Goal: Task Accomplishment & Management: Manage account settings

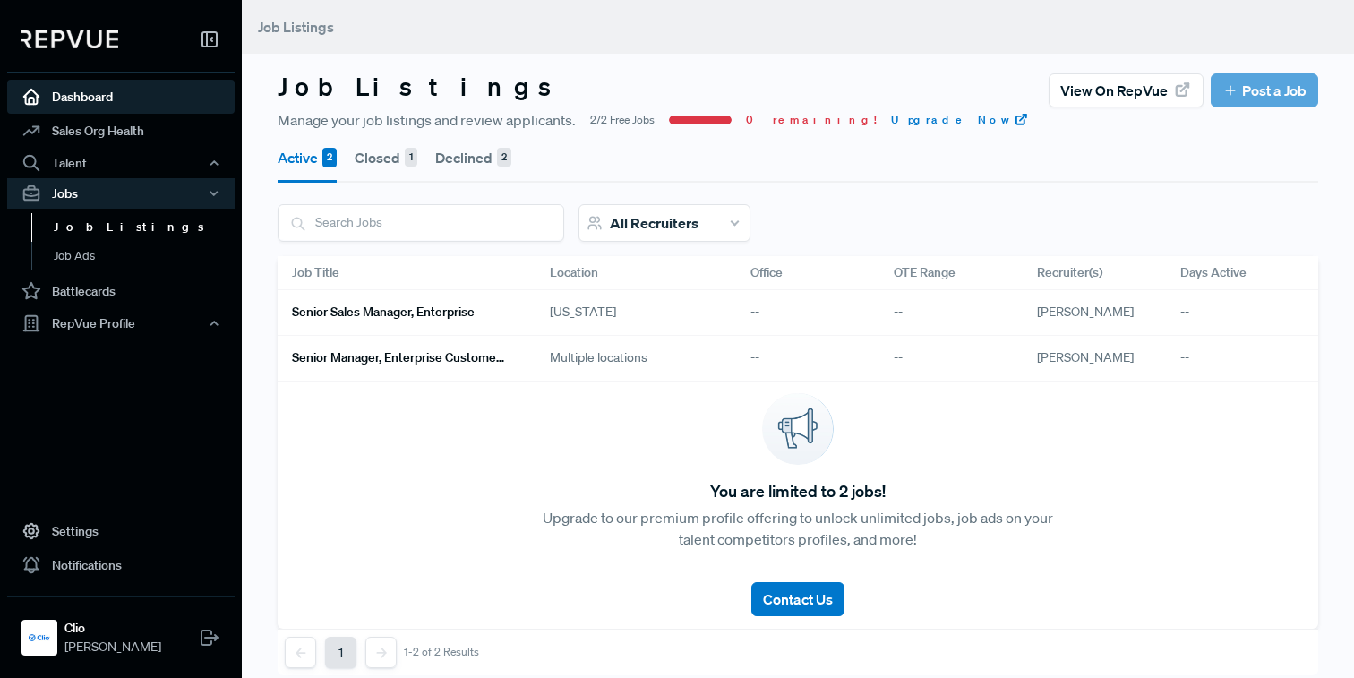
click at [169, 97] on link "Dashboard" at bounding box center [120, 97] width 227 height 34
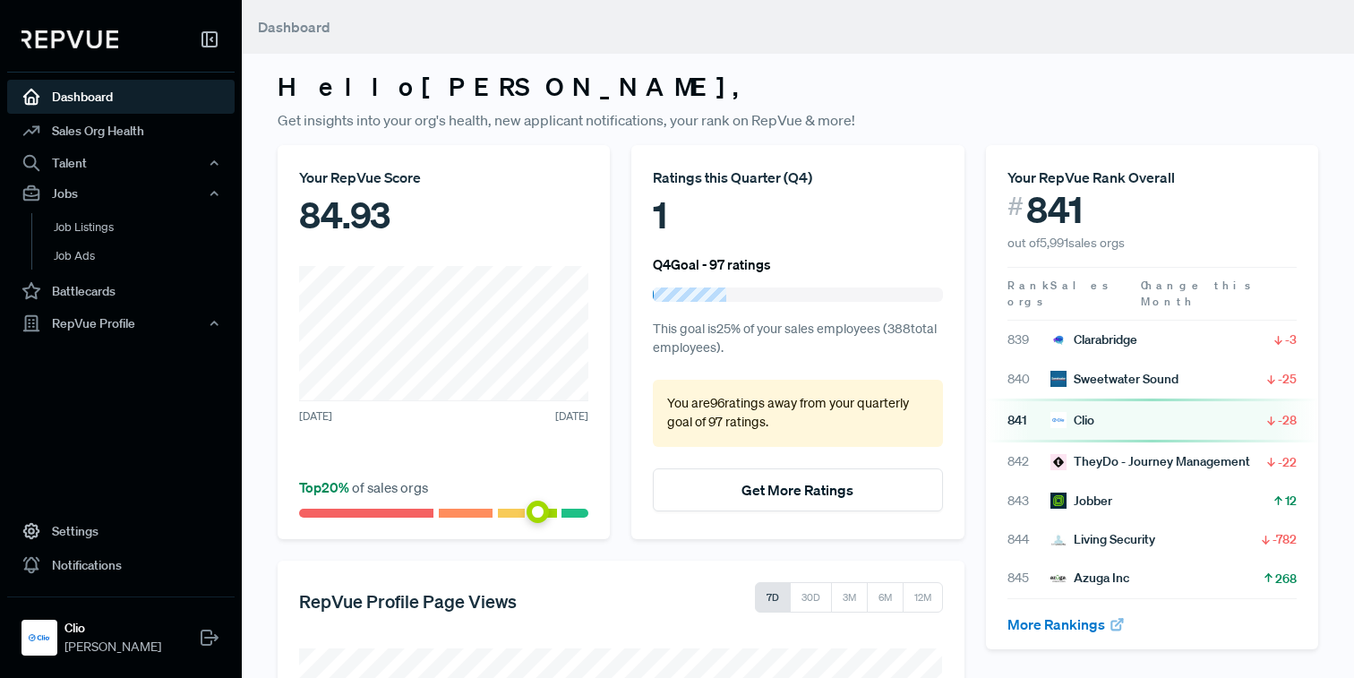
click at [659, 219] on div "1" at bounding box center [797, 215] width 289 height 54
click at [67, 329] on div "RepVue Profile" at bounding box center [120, 323] width 227 height 30
click at [60, 389] on link "Reviews" at bounding box center [144, 386] width 227 height 29
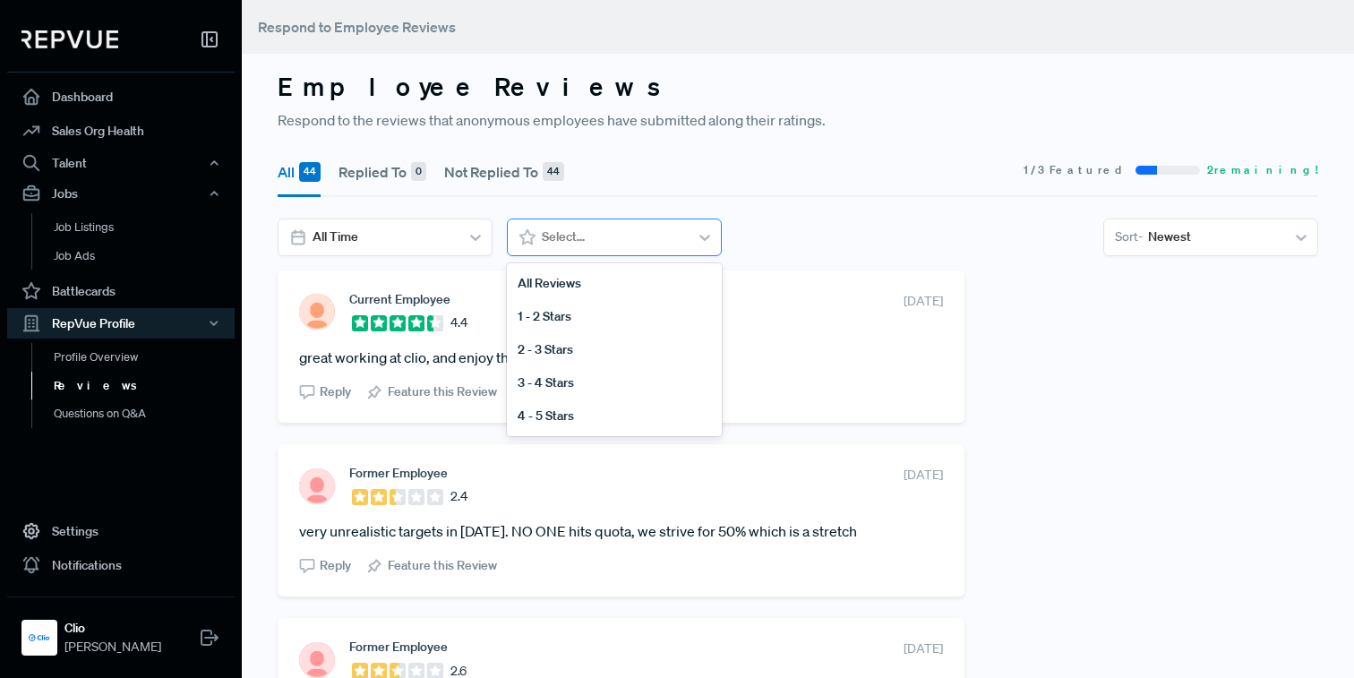
click at [556, 236] on div at bounding box center [612, 237] width 141 height 22
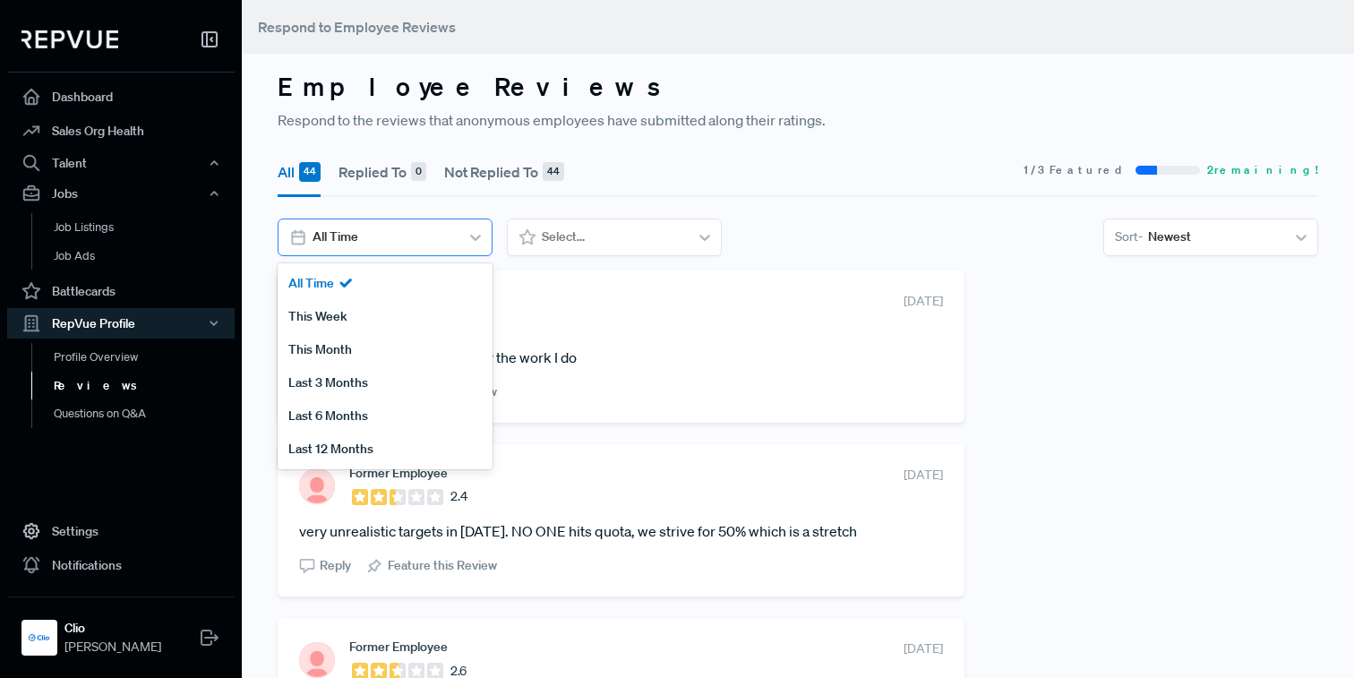
click at [454, 249] on div "All Time" at bounding box center [383, 237] width 152 height 30
click at [403, 321] on div "This Week" at bounding box center [385, 316] width 215 height 33
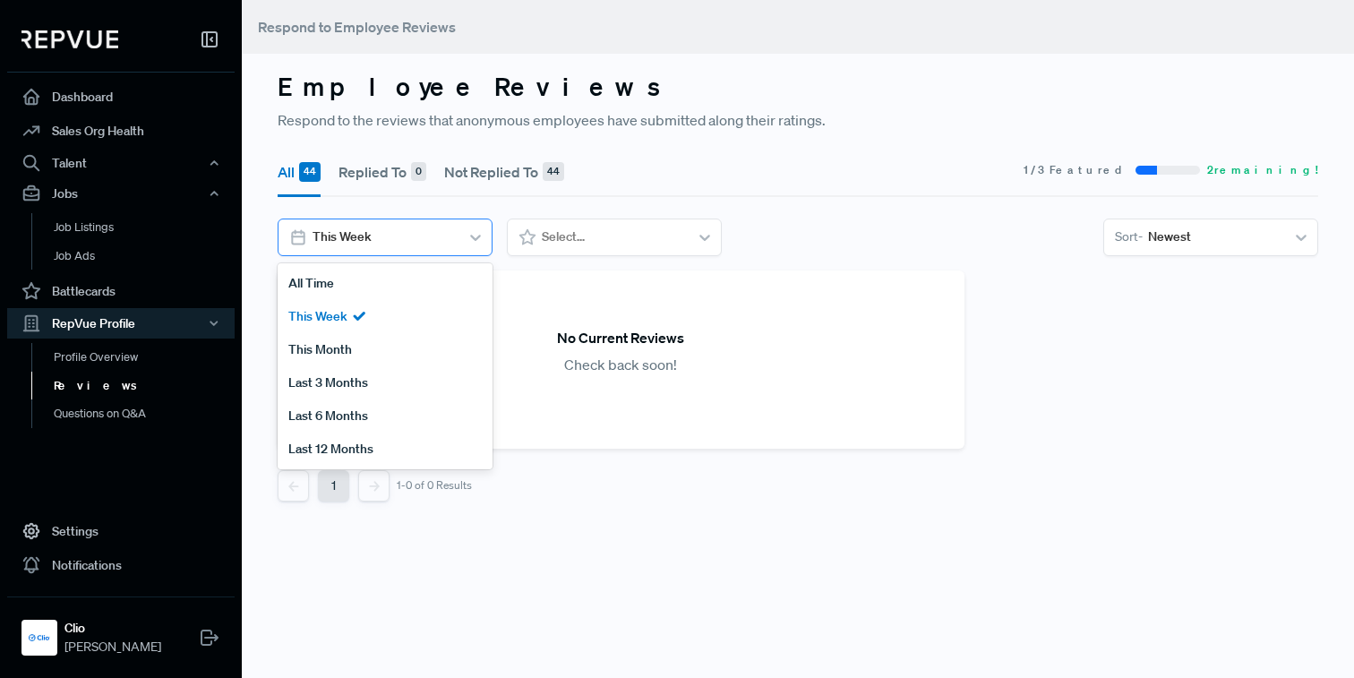
click at [407, 244] on div at bounding box center [382, 237] width 141 height 22
click at [387, 346] on div "This Month" at bounding box center [385, 349] width 215 height 33
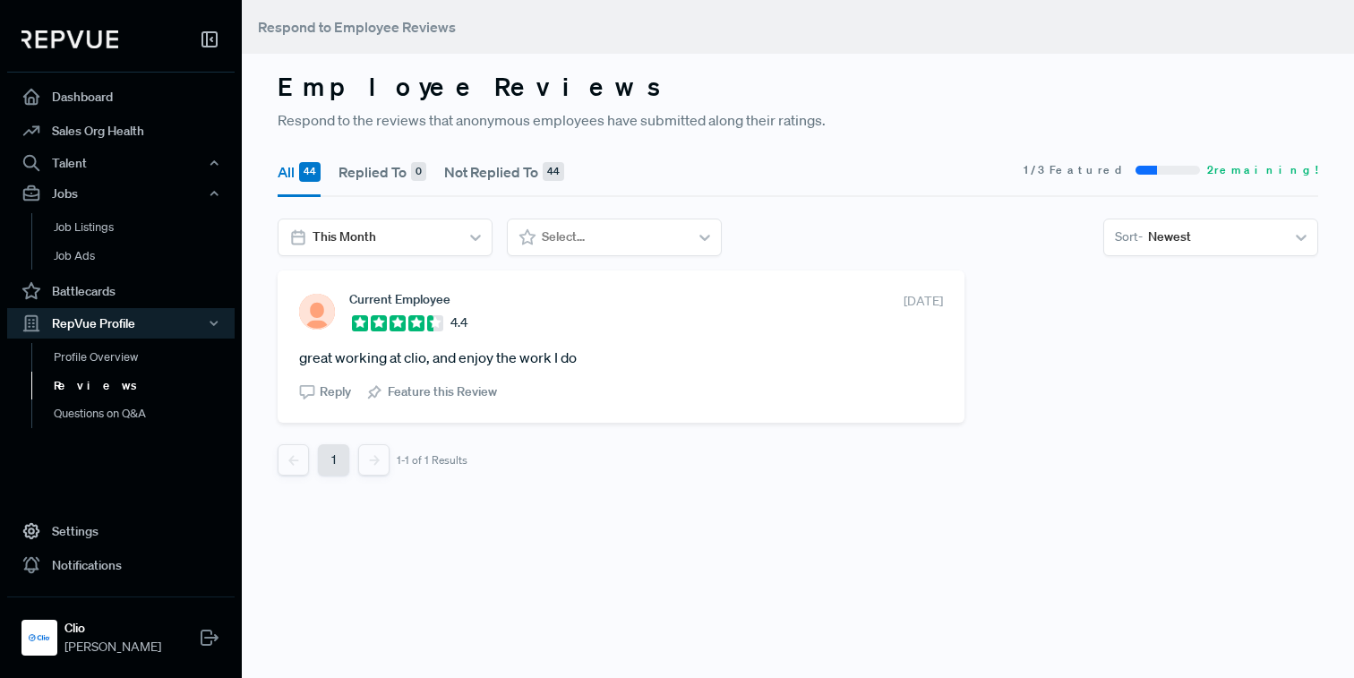
click at [755, 198] on div "All 44 Replied To 0 Not Replied To 44 1 / 3 Featured 2 remaining! option This M…" at bounding box center [798, 207] width 1062 height 125
click at [393, 231] on div at bounding box center [382, 237] width 141 height 22
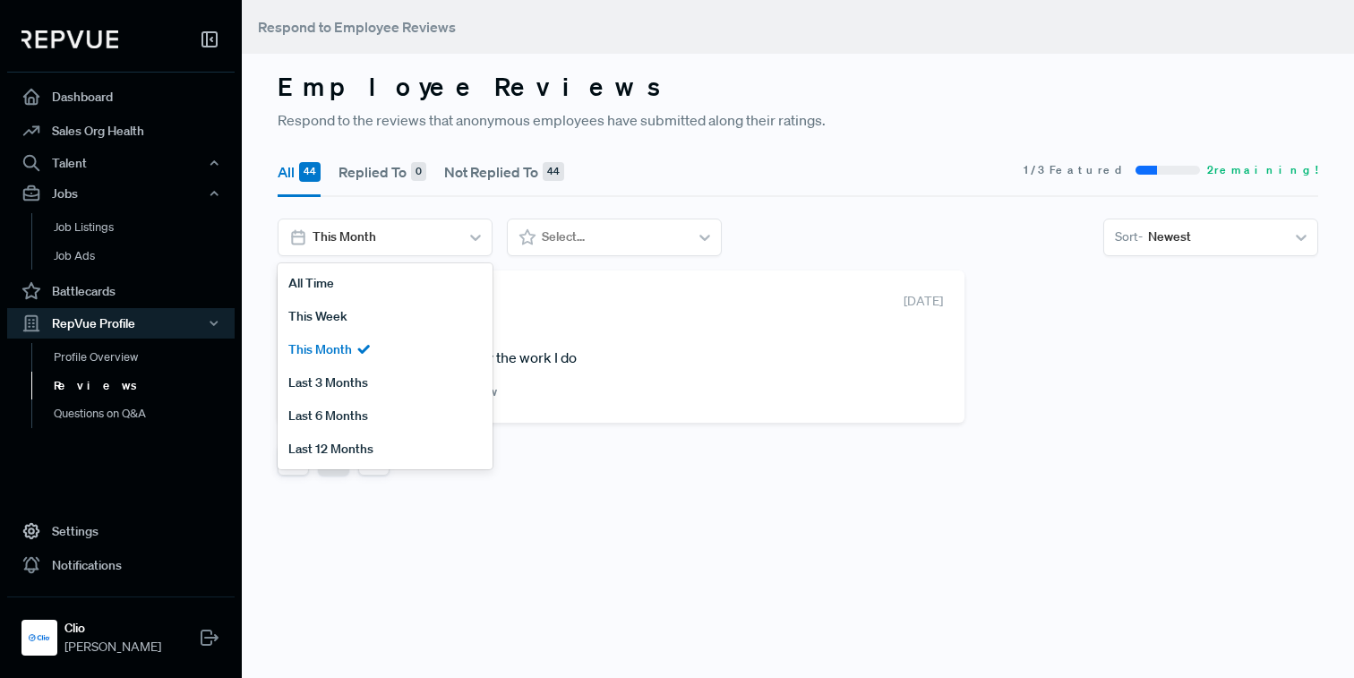
click at [1128, 167] on span "1 / 3 Featured" at bounding box center [1075, 170] width 105 height 16
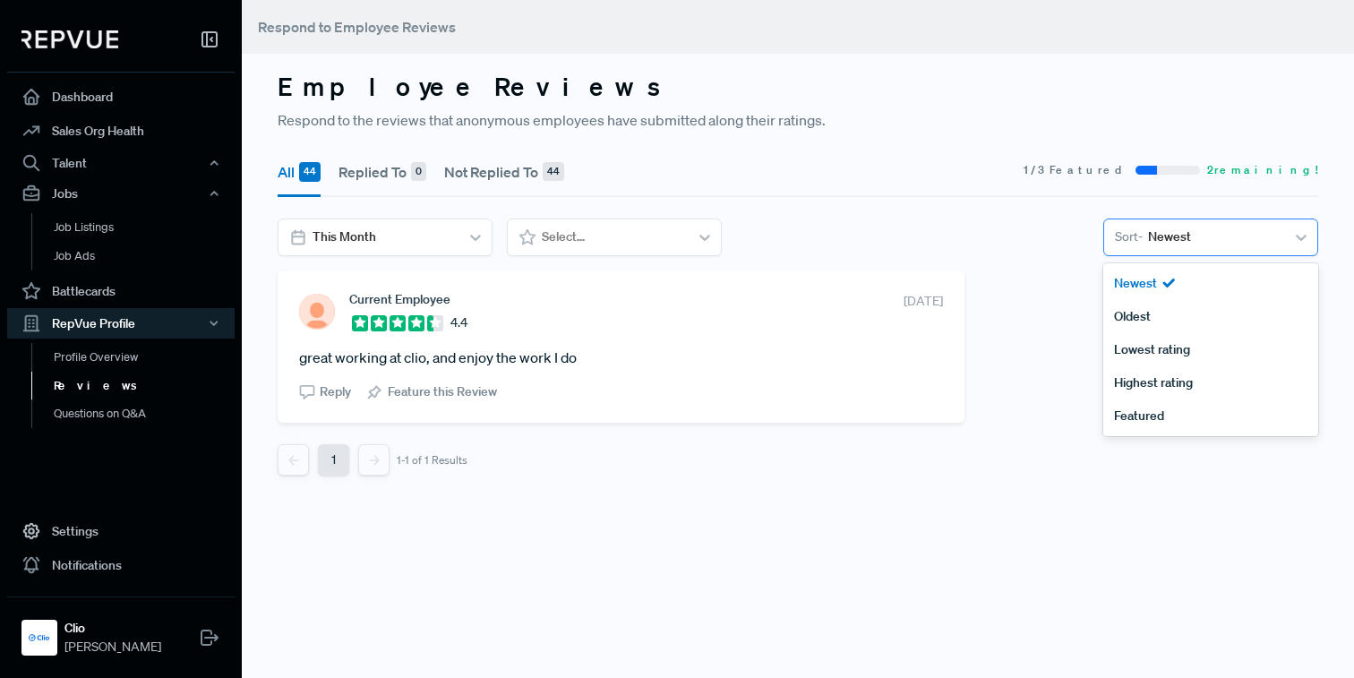
click at [1162, 244] on div at bounding box center [1214, 237] width 132 height 22
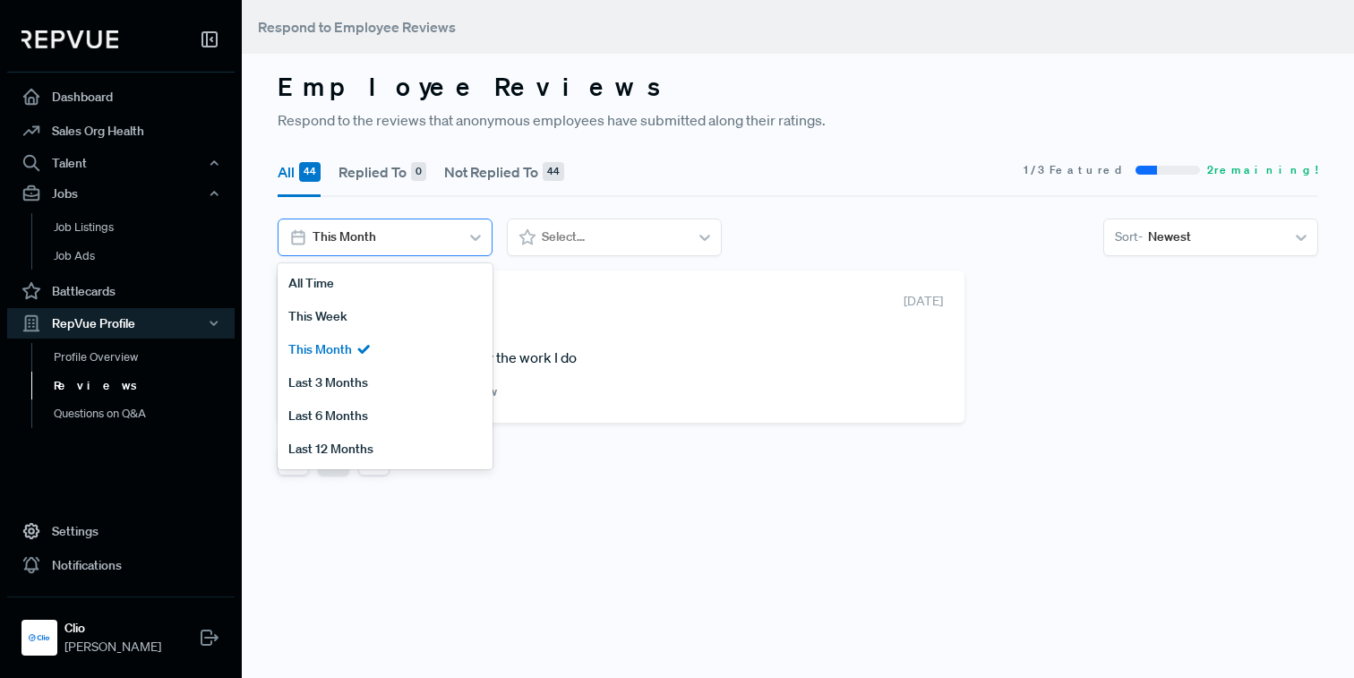
click at [421, 242] on div at bounding box center [382, 237] width 141 height 22
click at [419, 271] on div "All Time" at bounding box center [385, 283] width 215 height 33
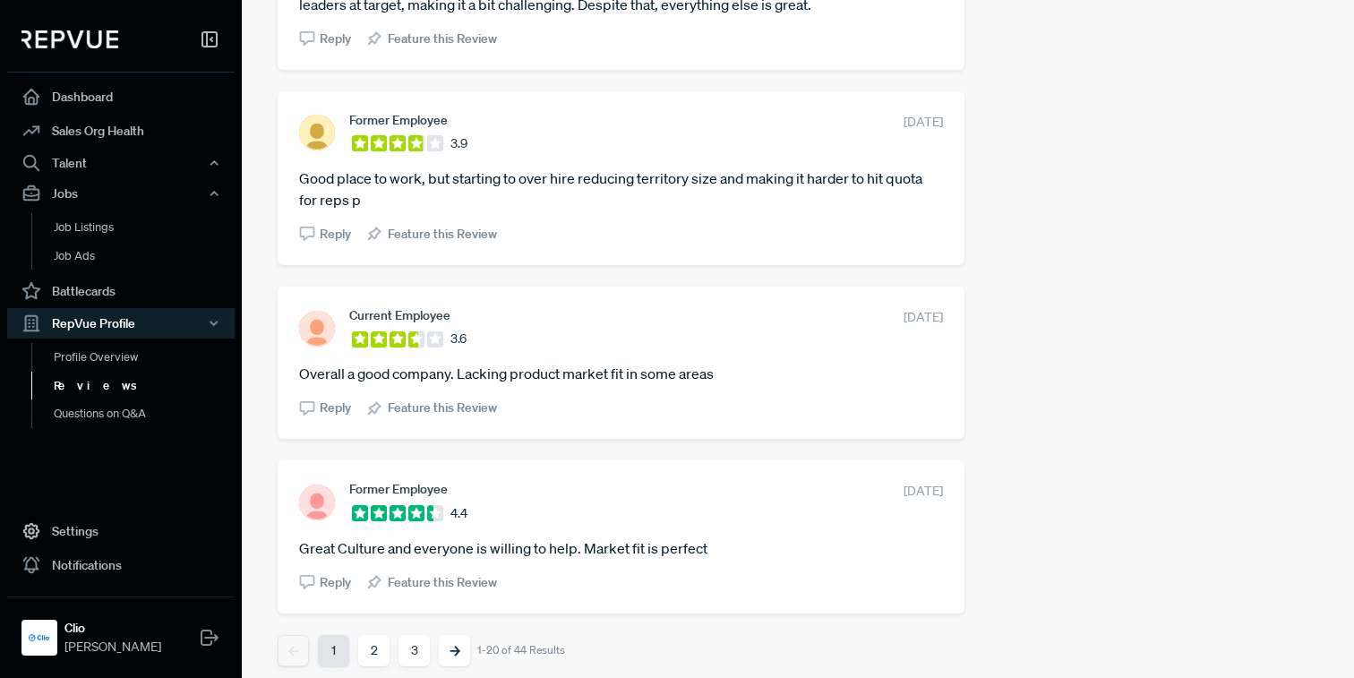
scroll to position [3405, 0]
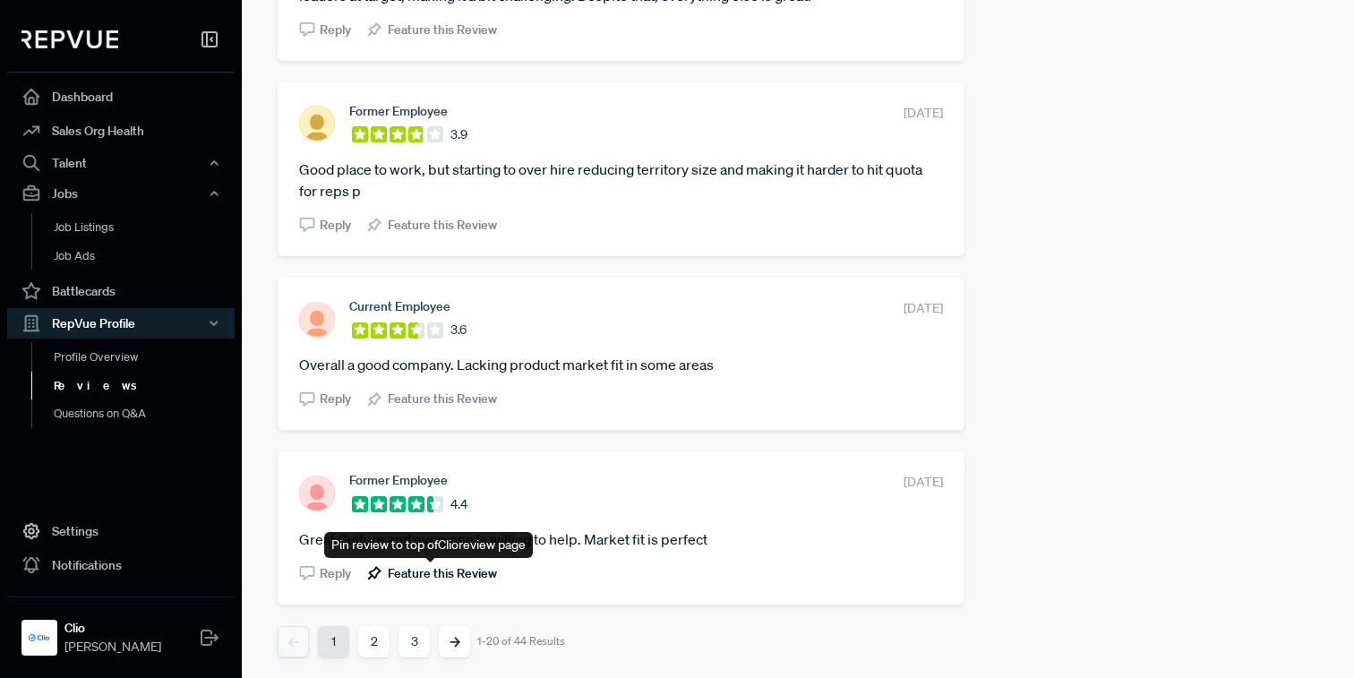
click at [414, 572] on span "Feature this Review" at bounding box center [442, 573] width 109 height 19
click at [449, 641] on icon "Next" at bounding box center [454, 642] width 11 height 11
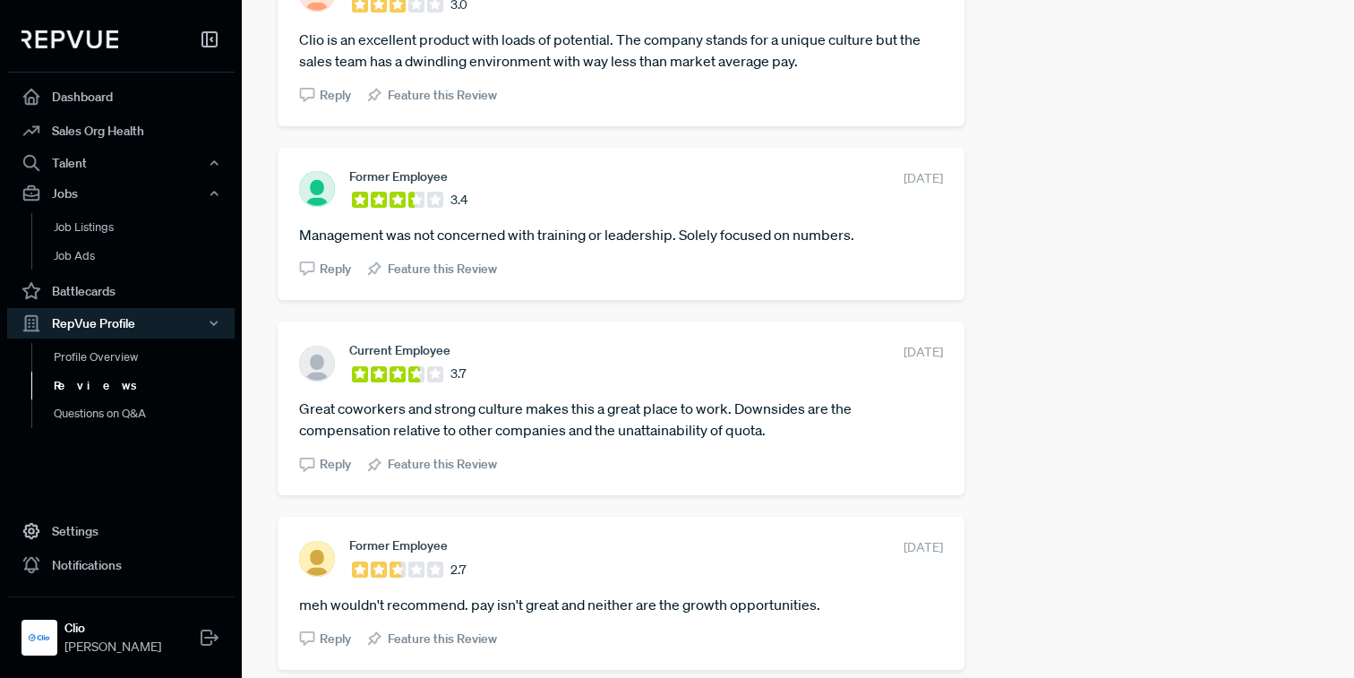
scroll to position [3491, 0]
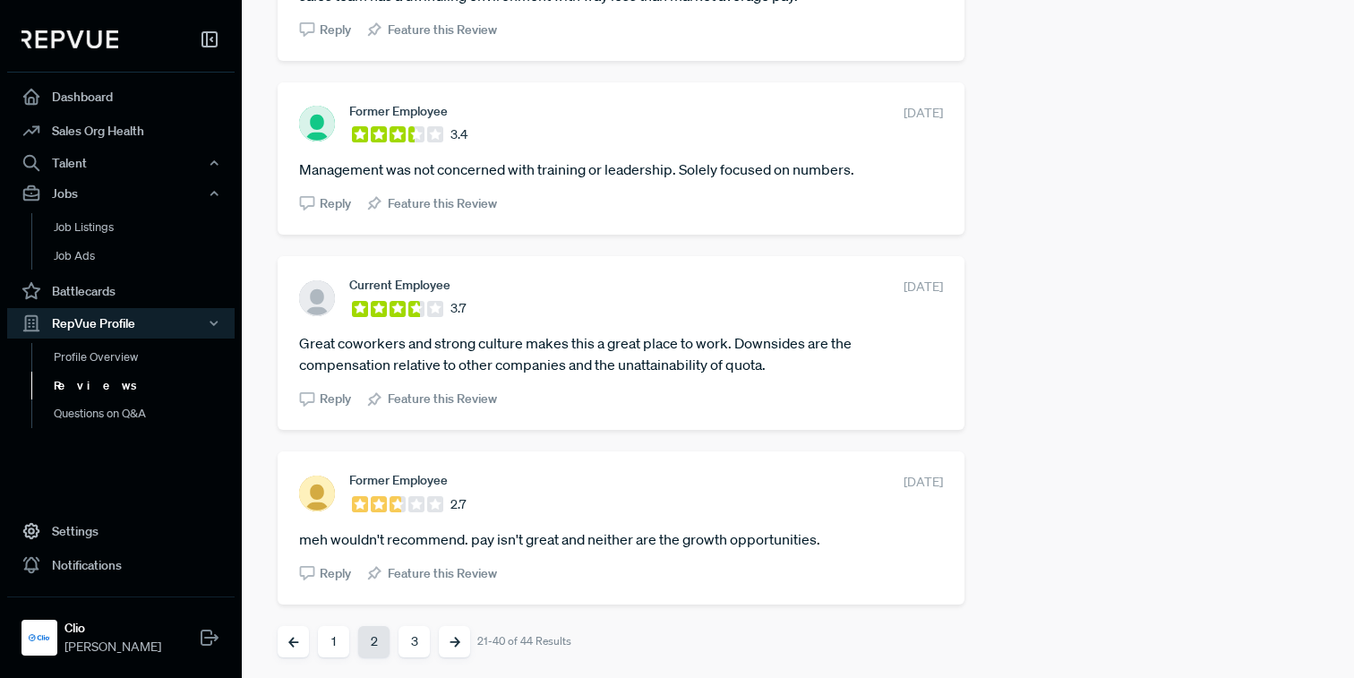
click at [441, 635] on button "Next" at bounding box center [454, 641] width 31 height 31
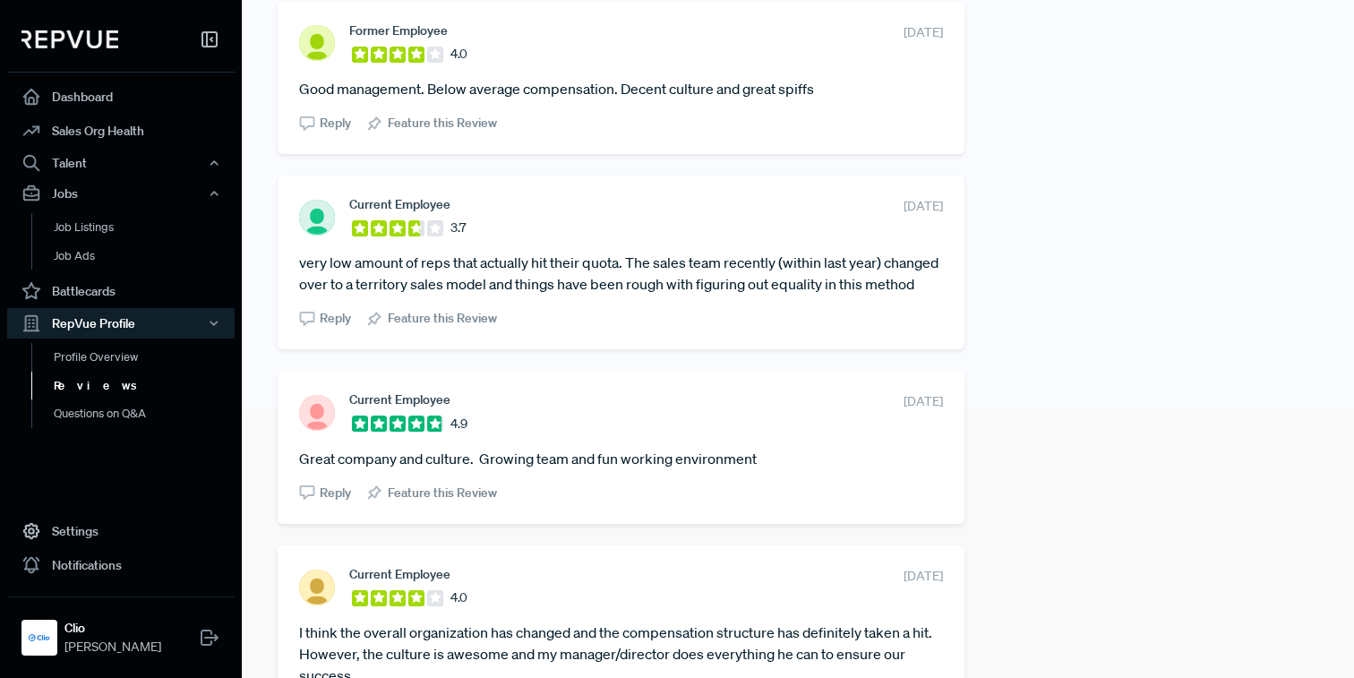
scroll to position [427, 0]
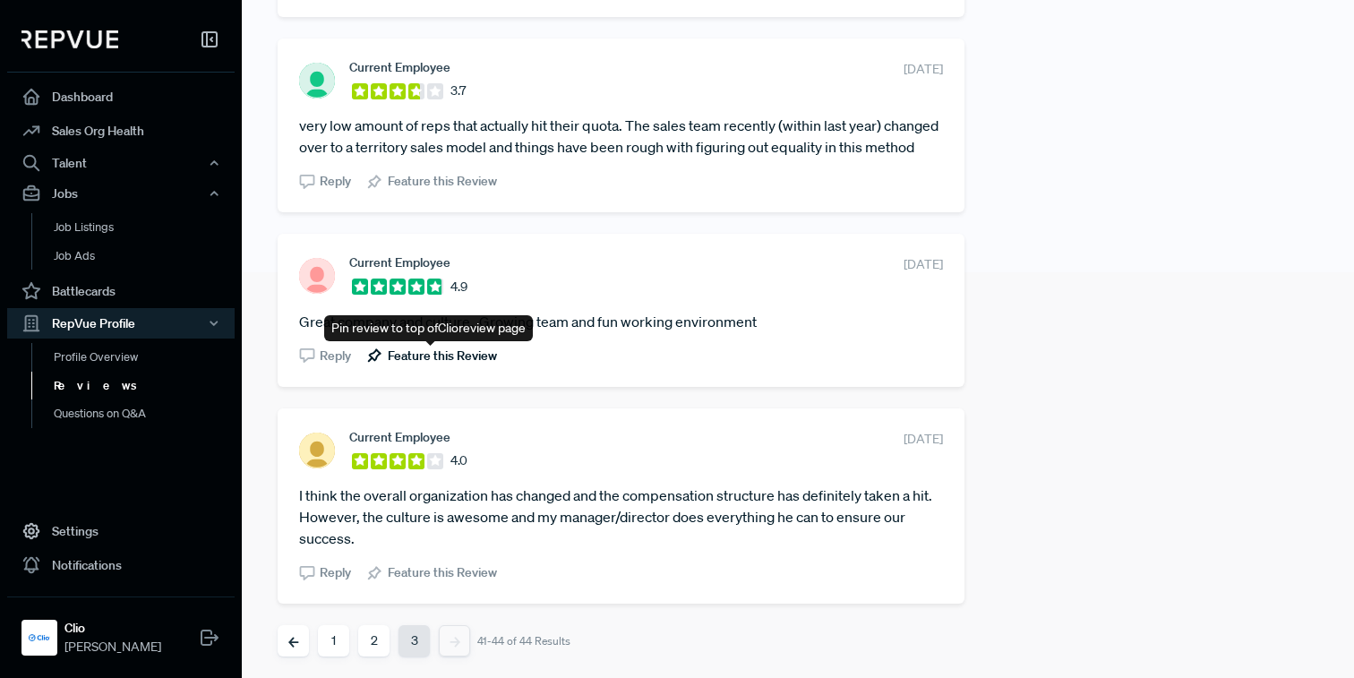
click at [467, 355] on span "Feature this Review" at bounding box center [442, 356] width 109 height 19
click at [322, 633] on button "1" at bounding box center [333, 640] width 31 height 31
